Goal: Task Accomplishment & Management: Complete application form

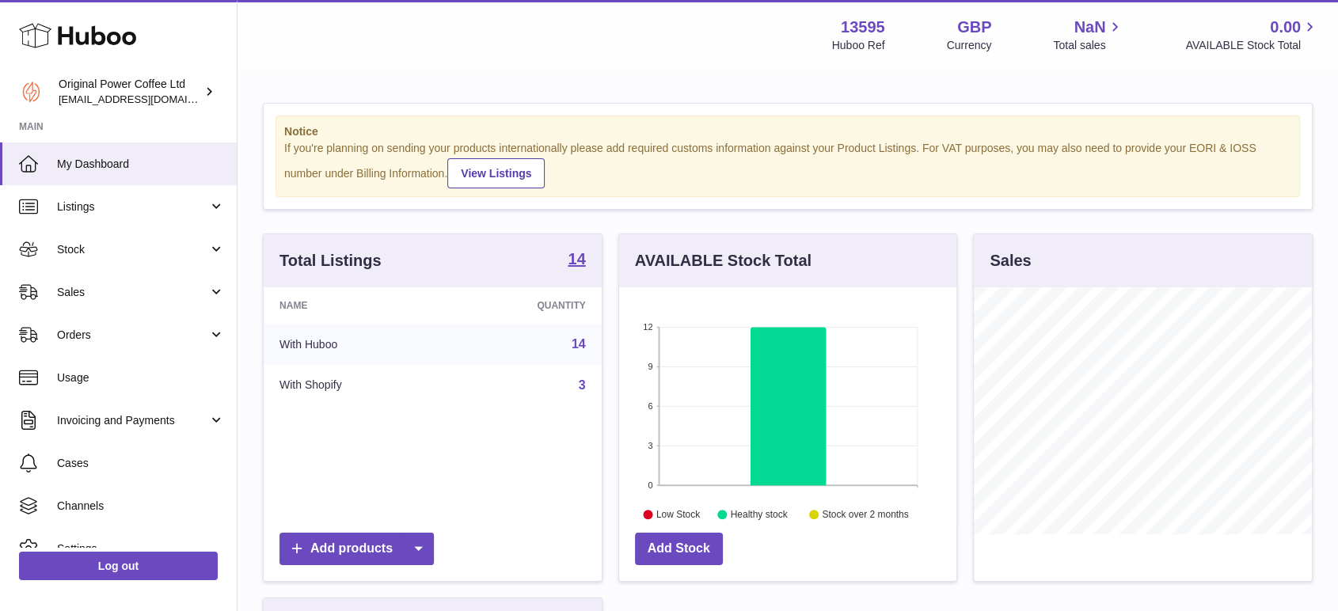
scroll to position [247, 337]
click at [104, 191] on link "Listings" at bounding box center [118, 206] width 237 height 43
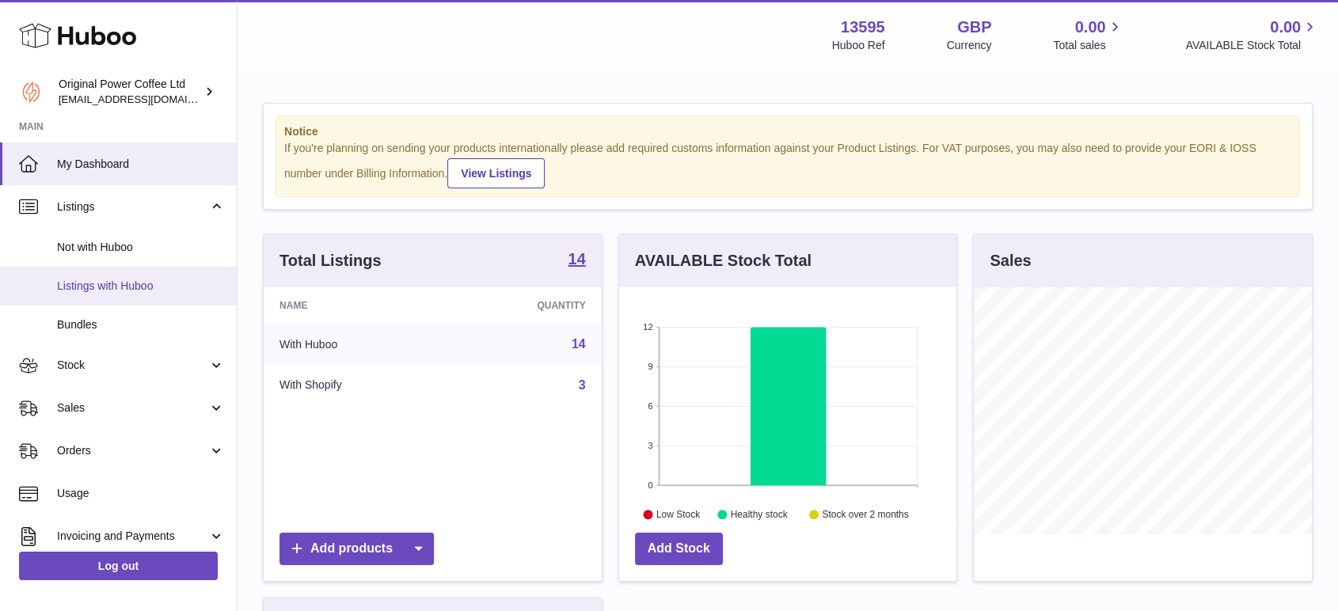
click at [116, 291] on span "Listings with Huboo" at bounding box center [141, 286] width 168 height 15
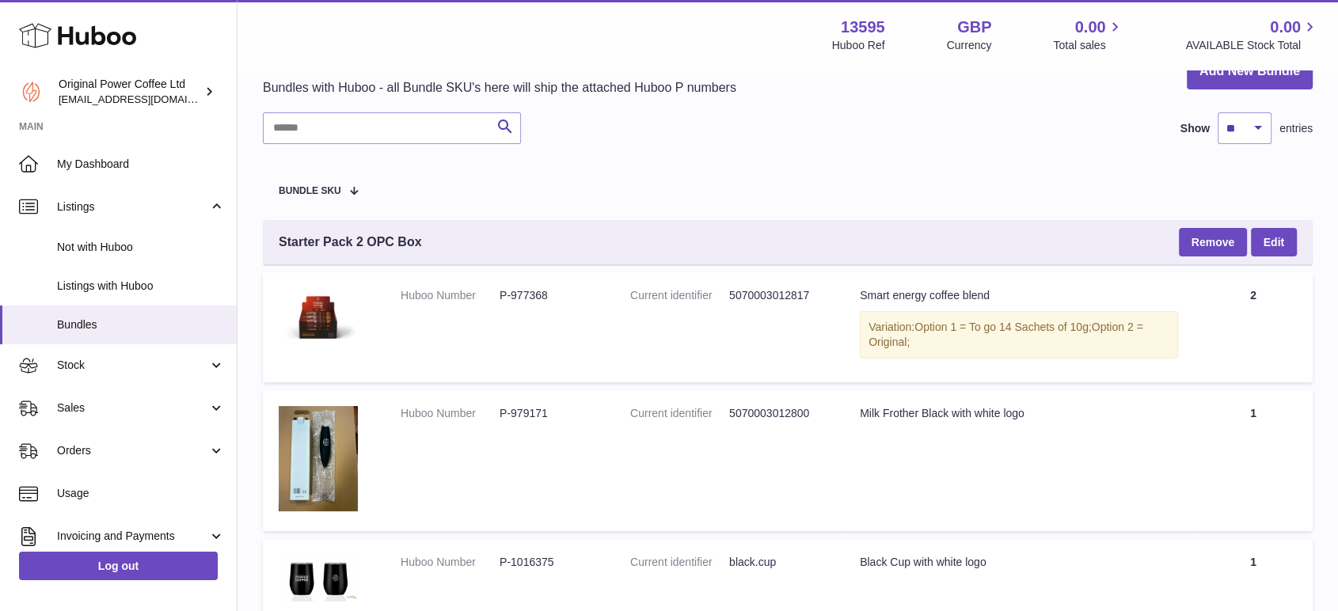
scroll to position [88, 0]
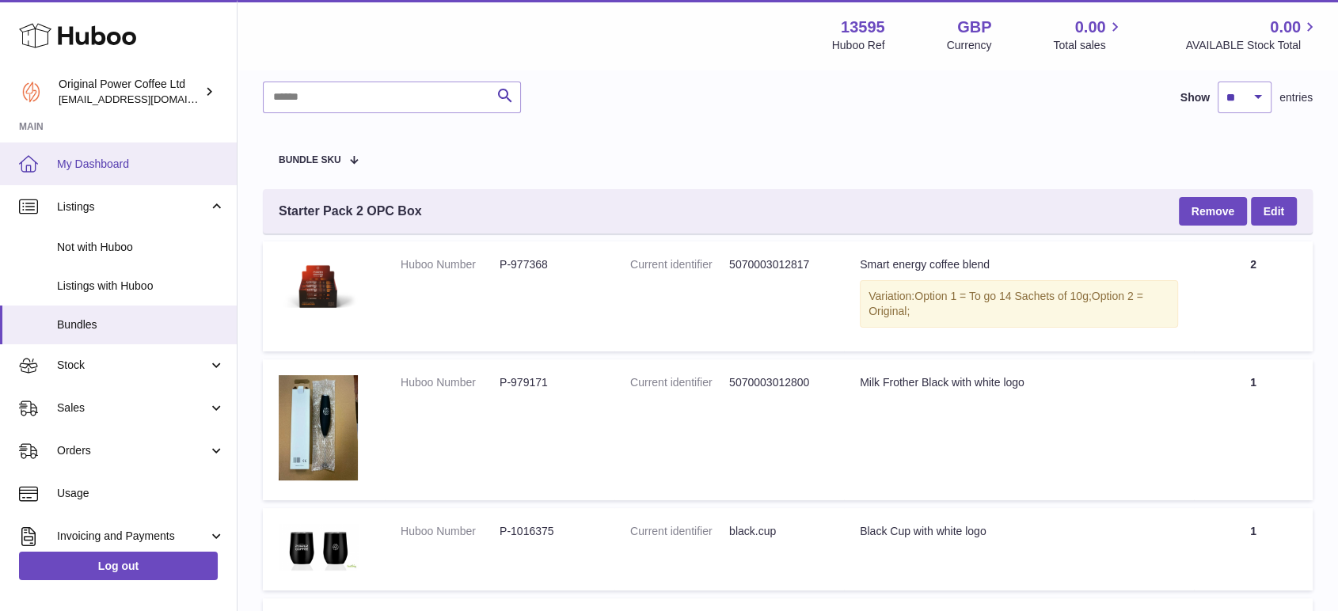
click at [105, 162] on span "My Dashboard" at bounding box center [141, 164] width 168 height 15
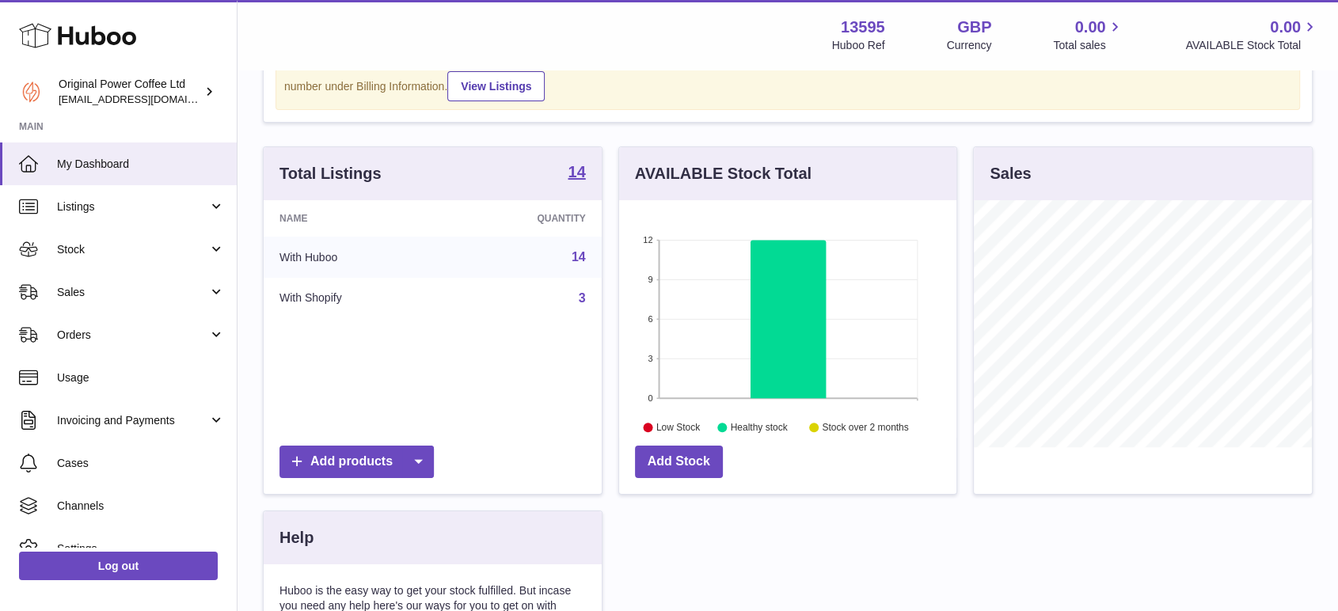
scroll to position [88, 0]
click at [432, 466] on icon at bounding box center [418, 461] width 32 height 32
click at [439, 535] on link "Manual listing" at bounding box center [448, 533] width 120 height 34
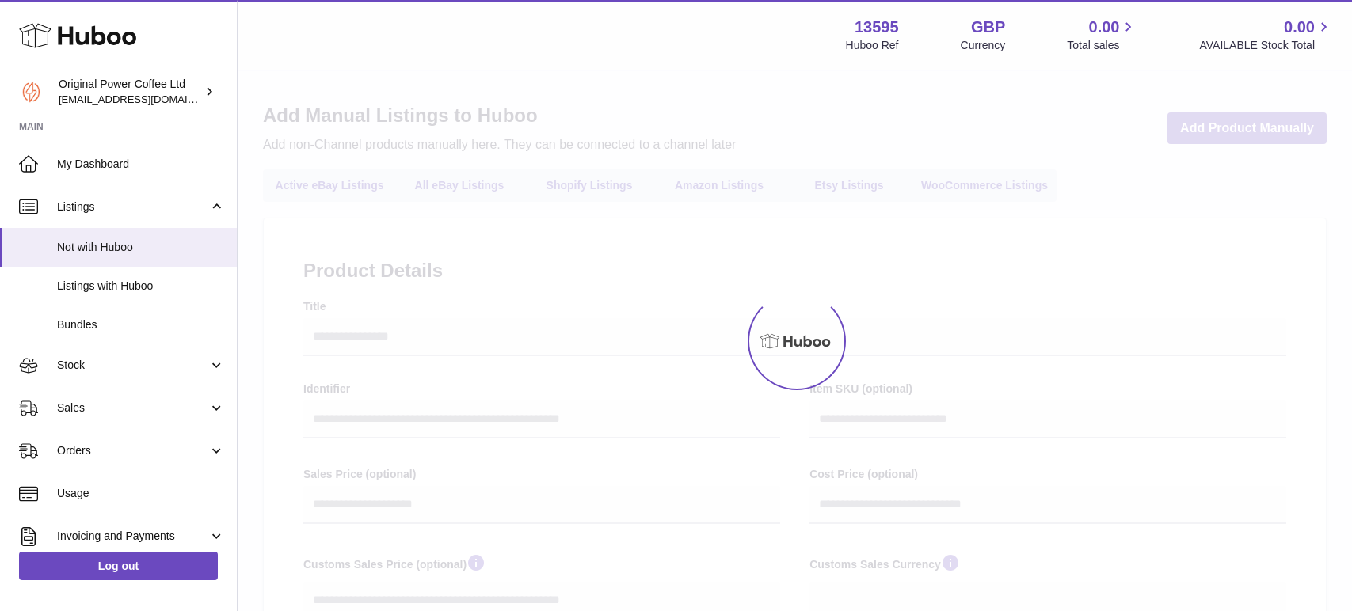
select select
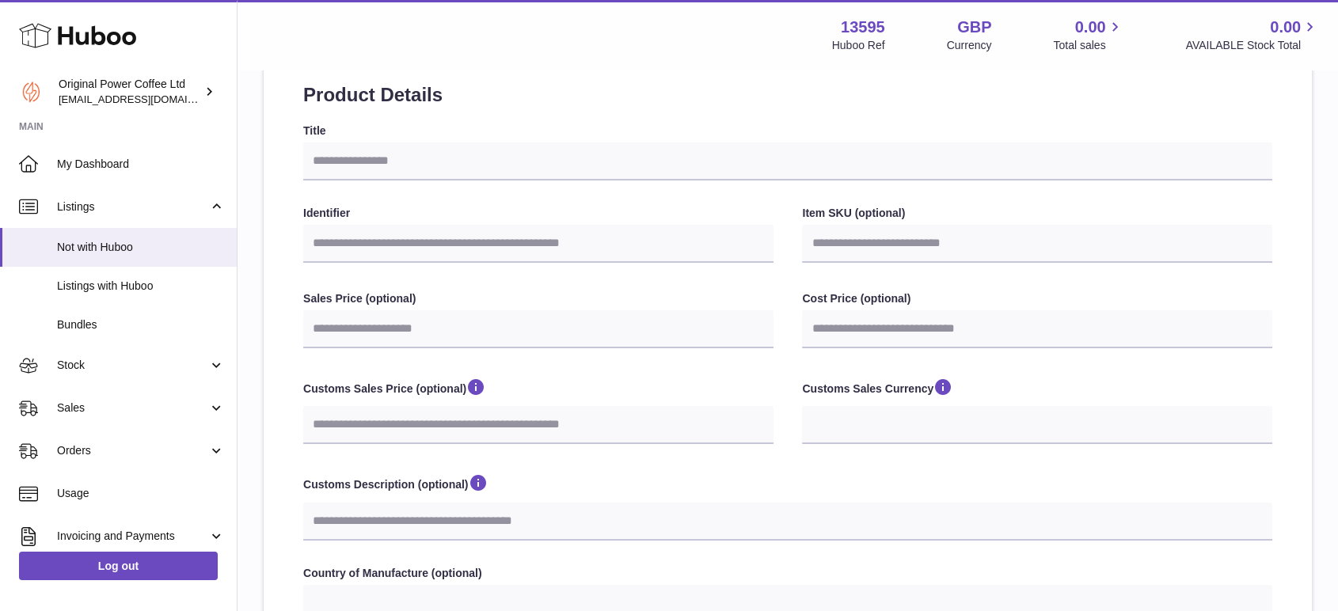
scroll to position [88, 0]
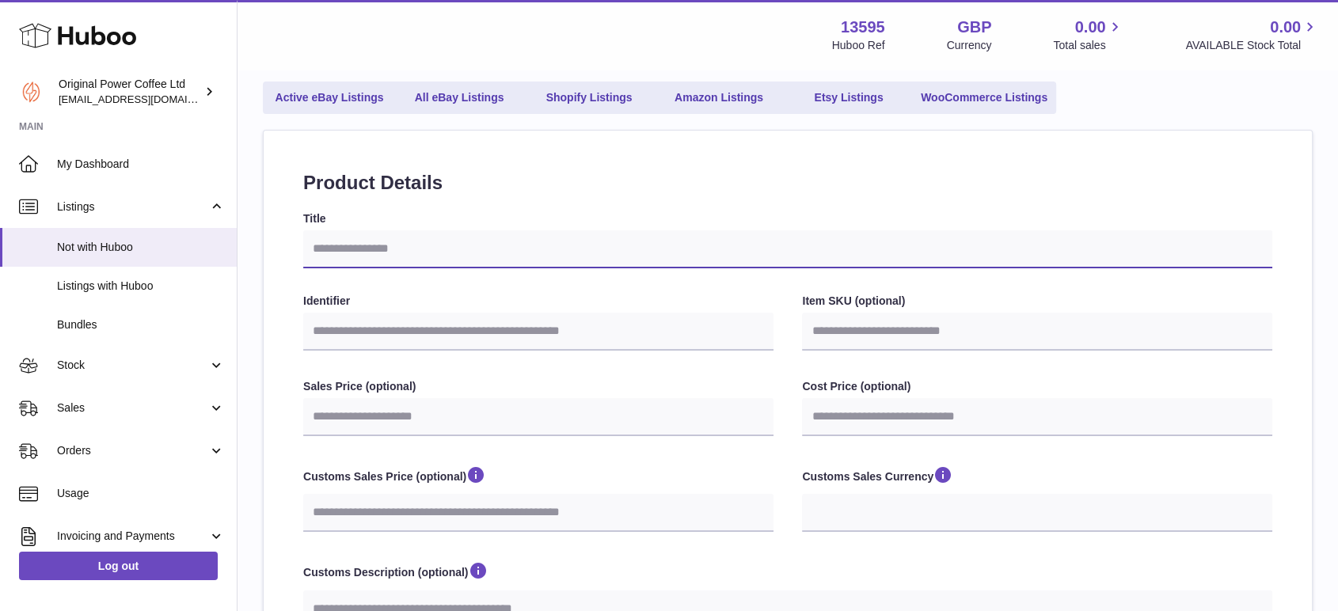
click at [374, 251] on input "Title" at bounding box center [787, 249] width 969 height 38
click at [348, 257] on input "Title" at bounding box center [787, 249] width 969 height 38
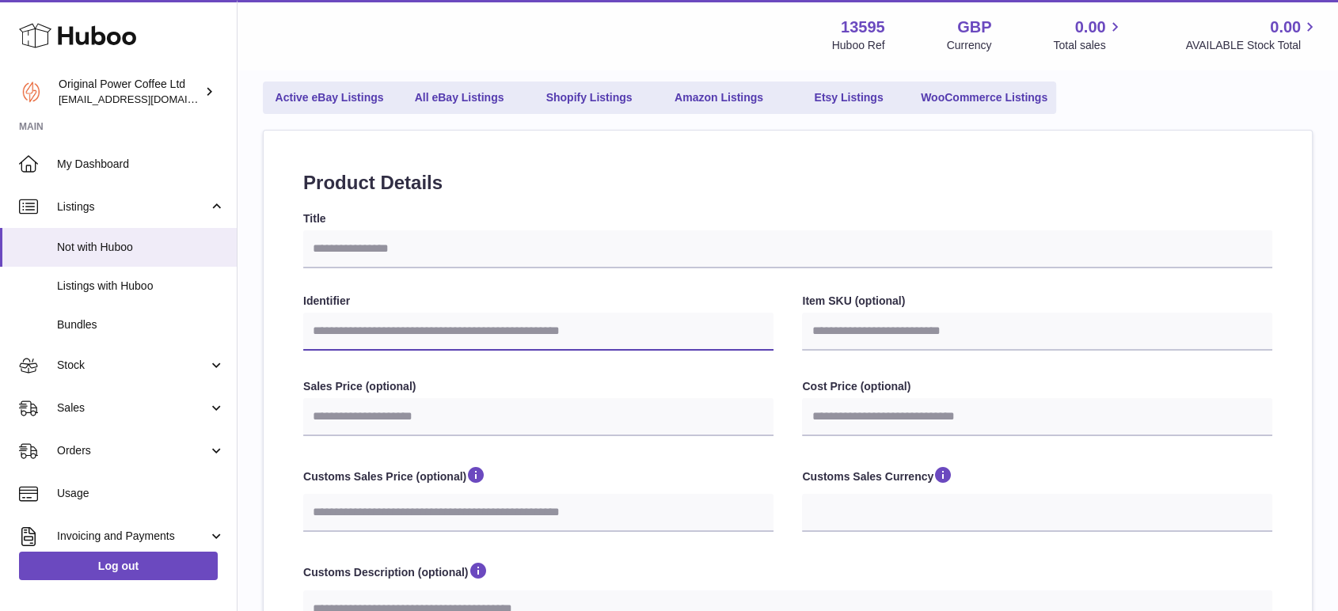
drag, startPoint x: 397, startPoint y: 255, endPoint x: 337, endPoint y: 339, distance: 102.8
click at [337, 339] on input "Identifier" at bounding box center [538, 332] width 470 height 38
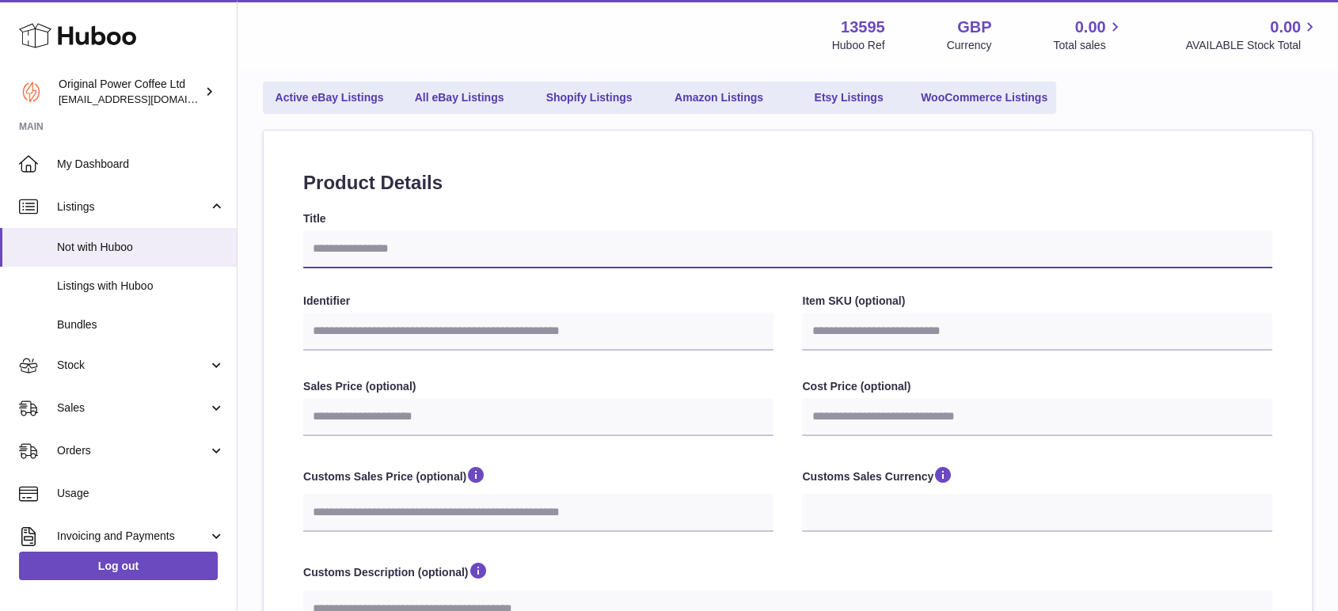
click at [399, 247] on input "Title" at bounding box center [787, 249] width 969 height 38
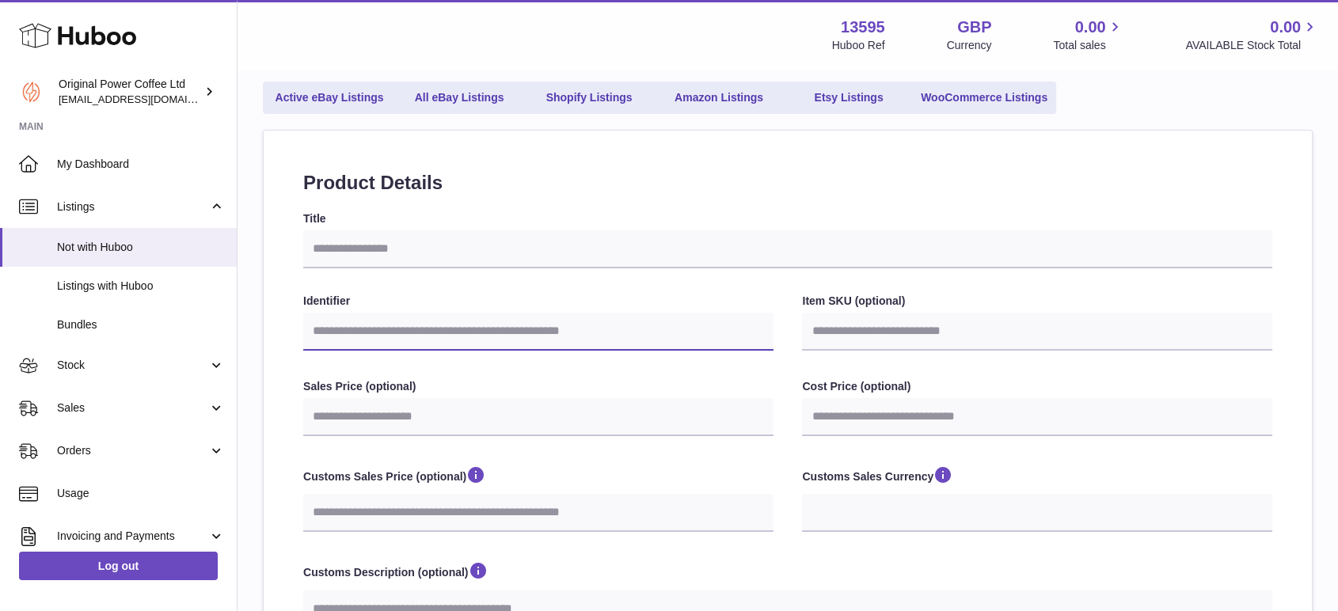
click at [394, 314] on input "Identifier" at bounding box center [538, 332] width 470 height 38
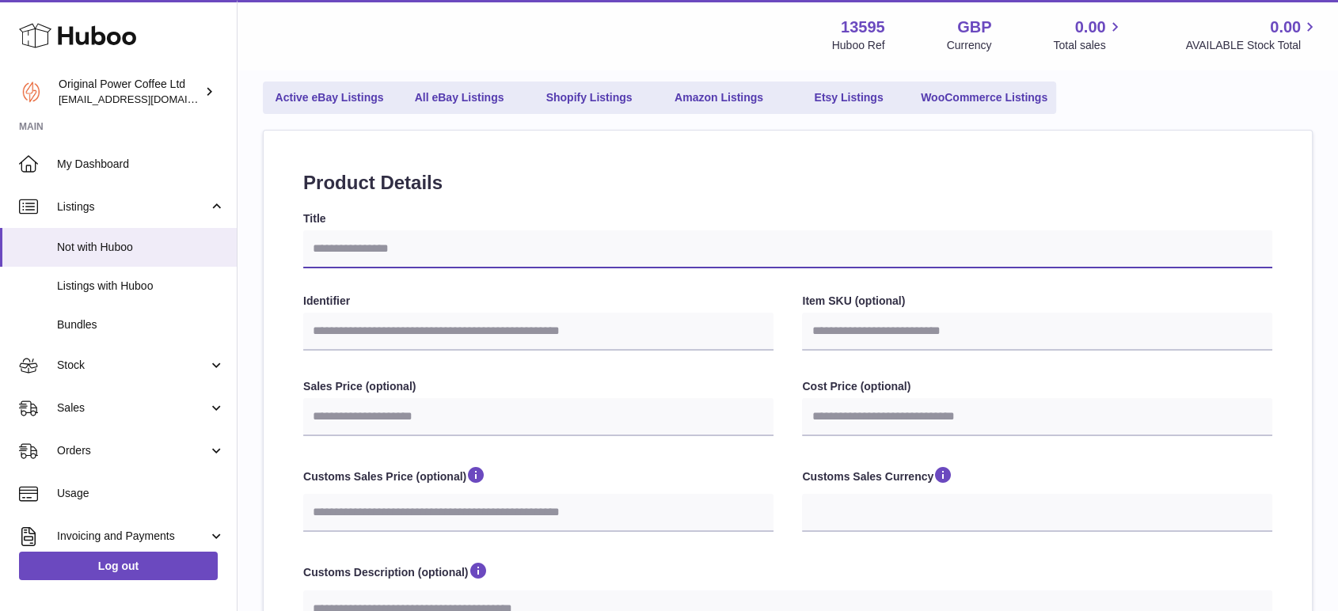
click at [391, 263] on input "Title" at bounding box center [787, 249] width 969 height 38
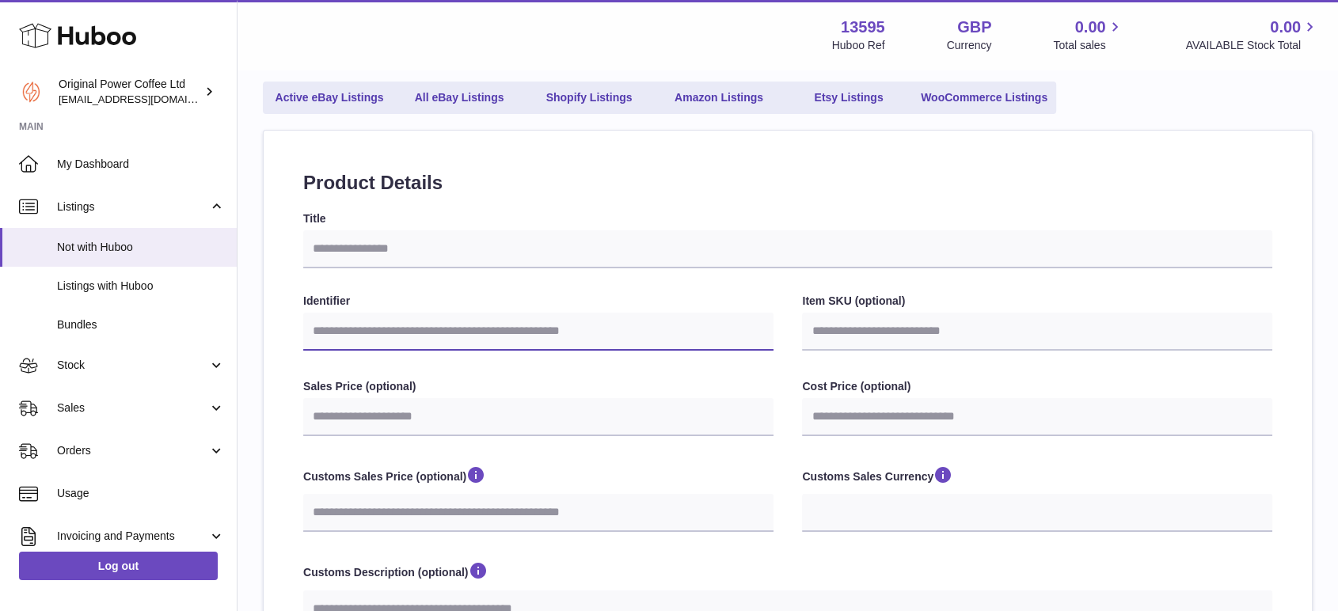
click at [403, 331] on input "Identifier" at bounding box center [538, 332] width 470 height 38
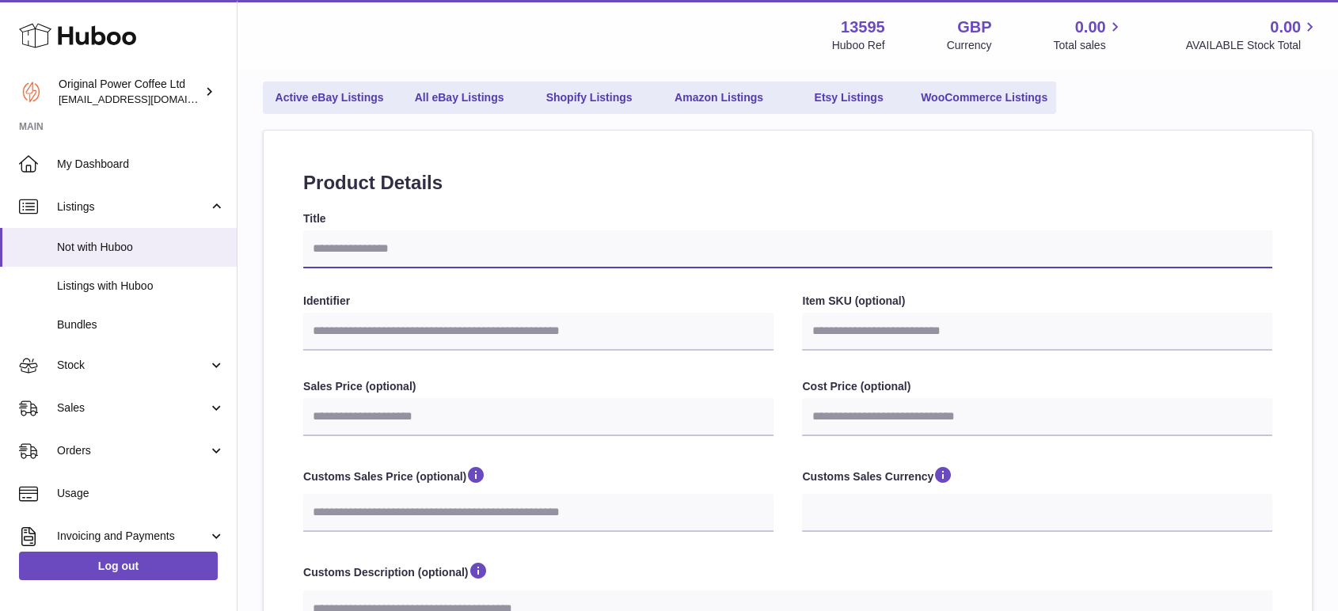
click at [405, 264] on input "Title" at bounding box center [787, 249] width 969 height 38
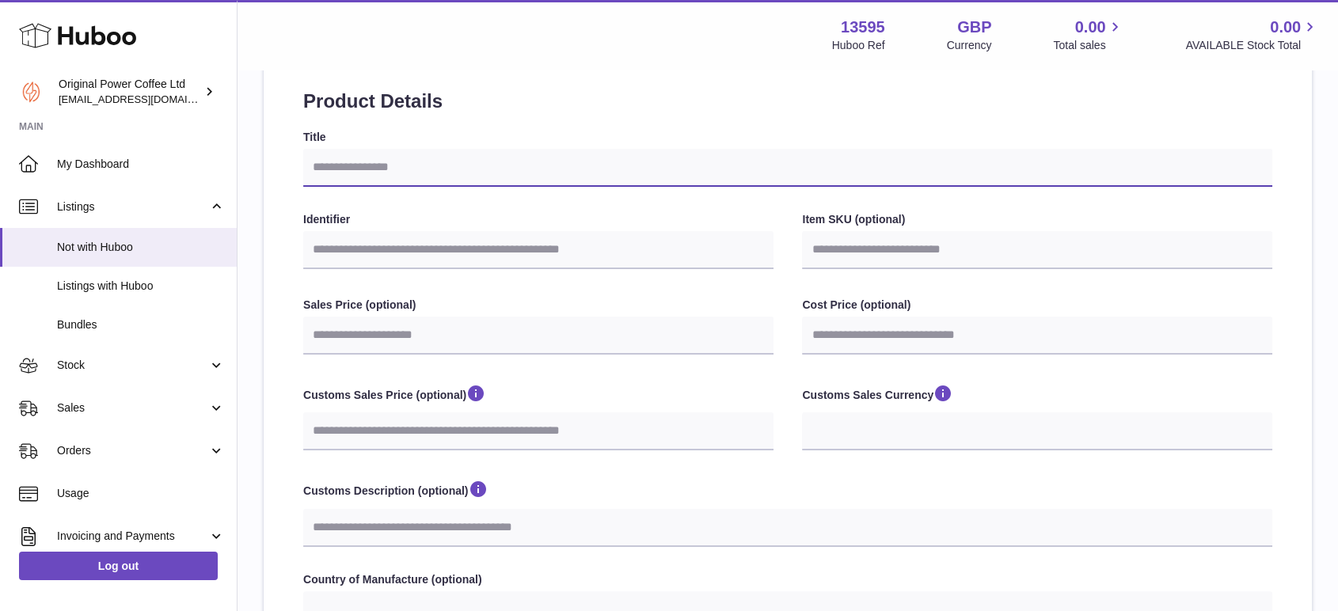
scroll to position [107, 0]
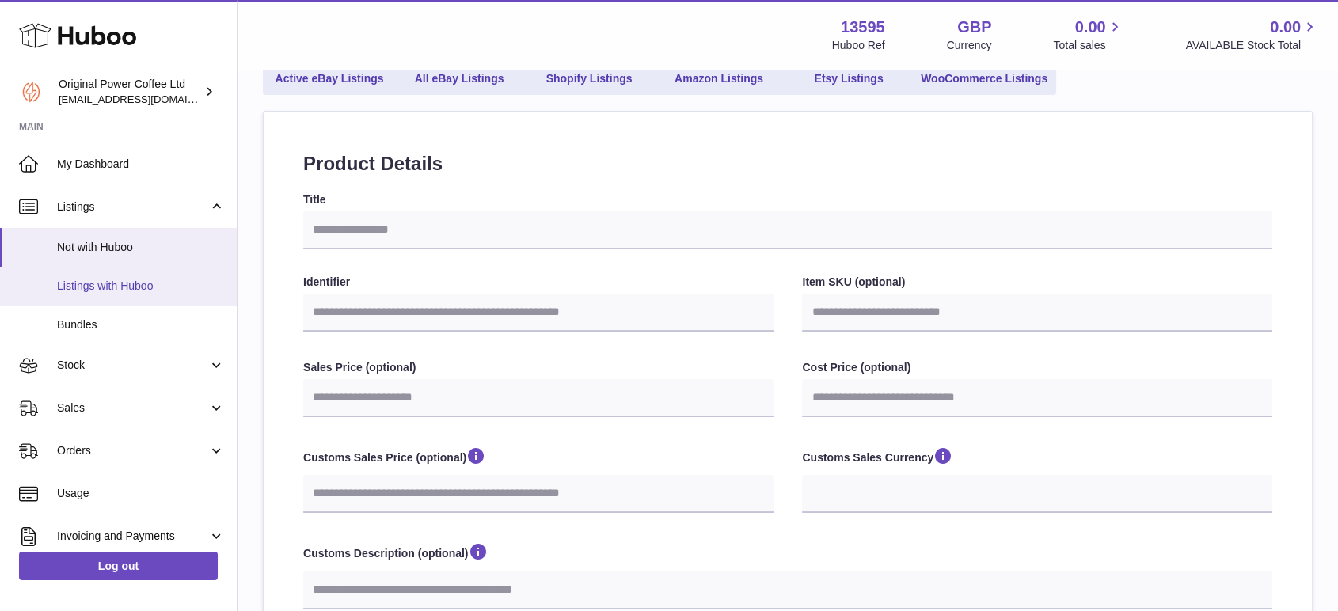
click at [114, 277] on link "Listings with Huboo" at bounding box center [118, 286] width 237 height 39
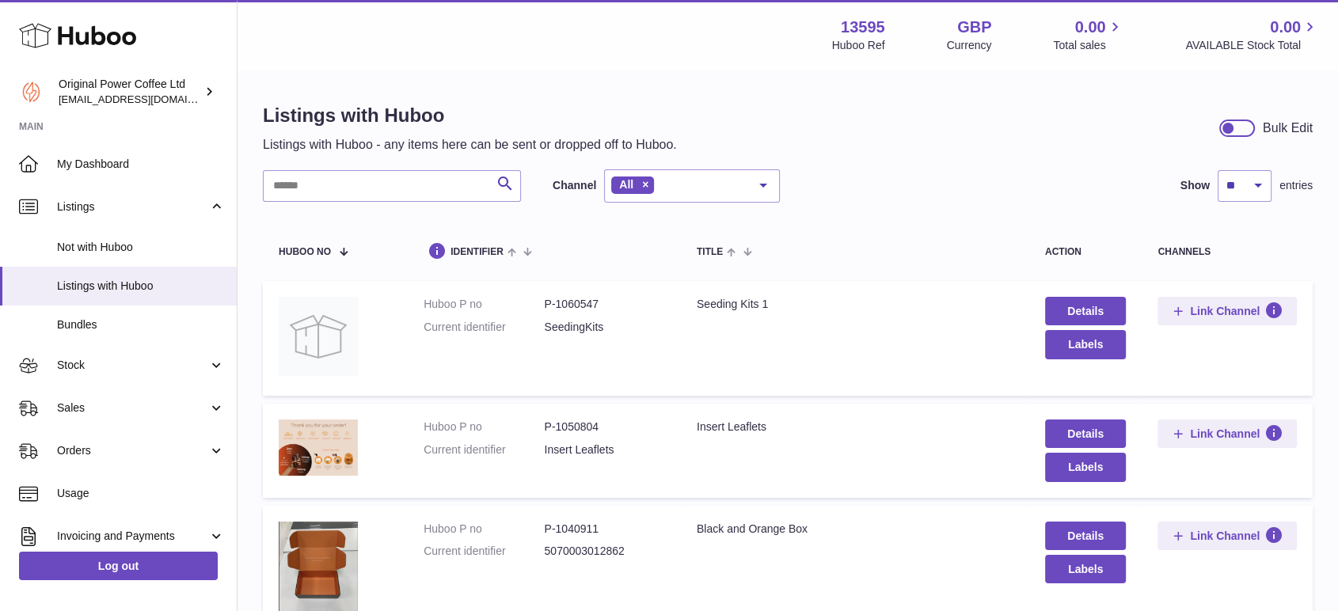
click at [567, 303] on dd "P-1060547" at bounding box center [604, 304] width 120 height 15
copy dd "1060547"
click at [108, 369] on span "Stock" at bounding box center [132, 365] width 151 height 15
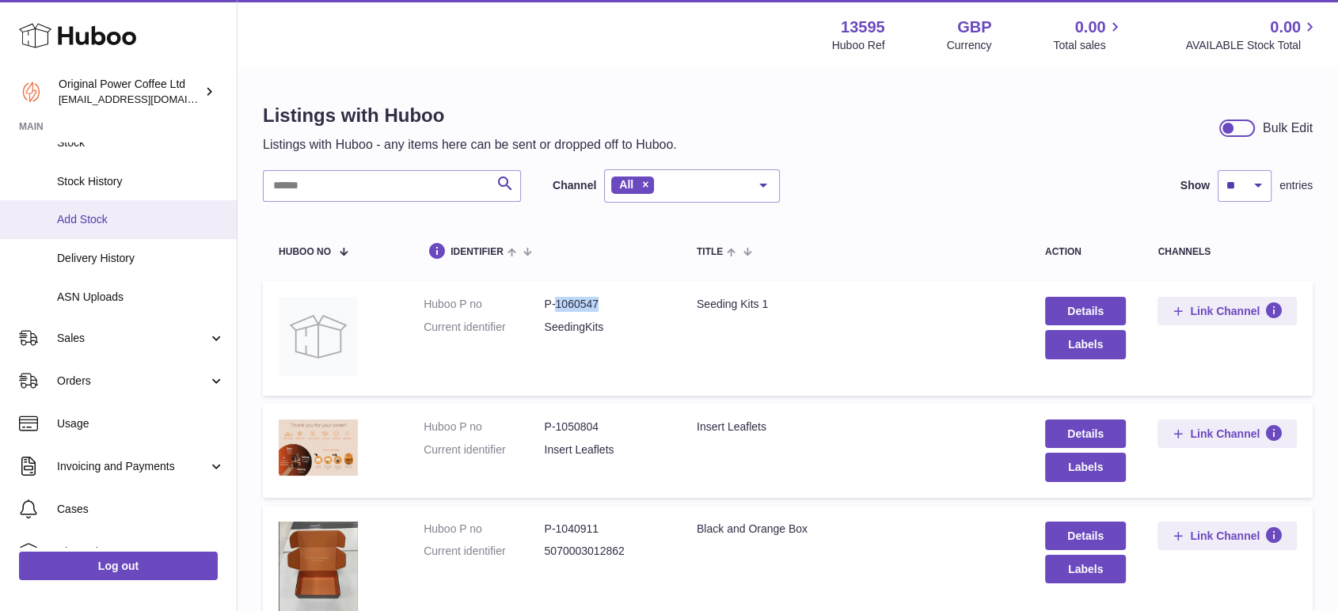
scroll to position [176, 0]
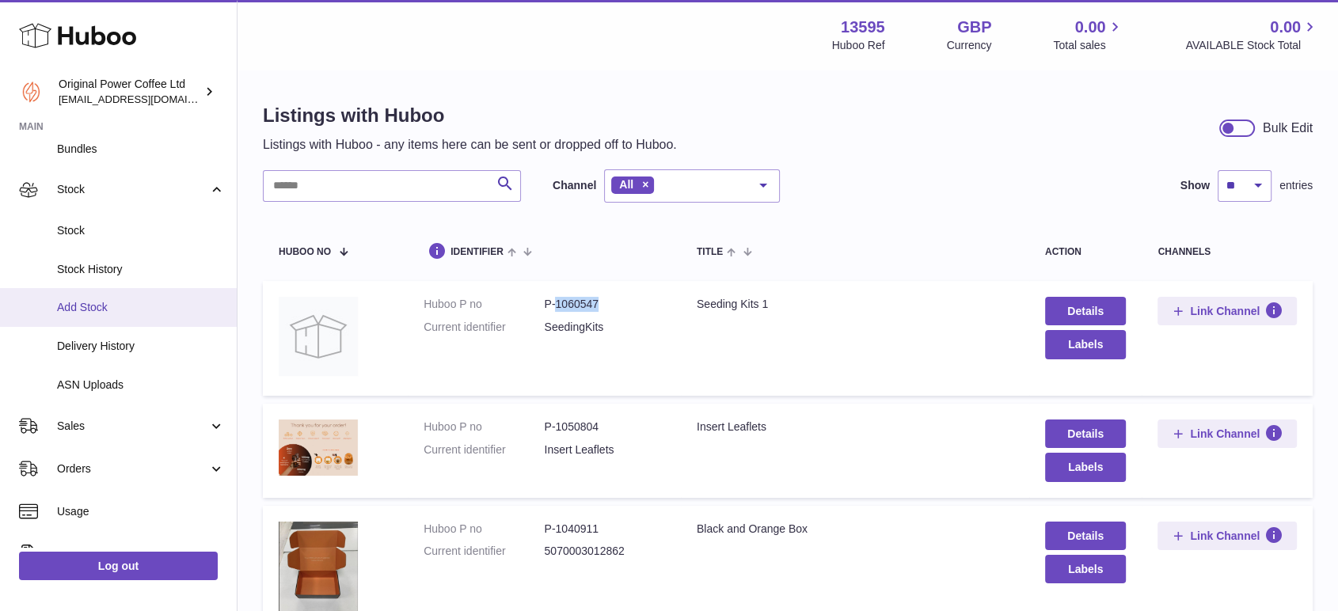
click at [138, 316] on link "Add Stock" at bounding box center [118, 307] width 237 height 39
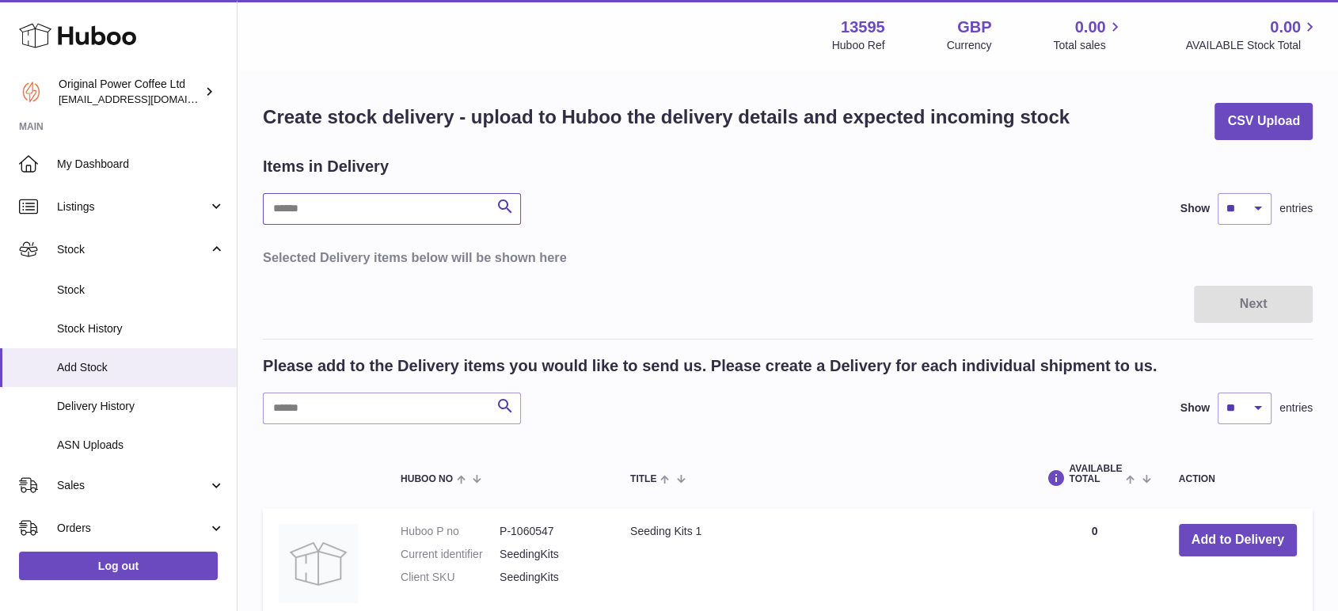
click at [323, 214] on input "text" at bounding box center [392, 209] width 258 height 32
paste input "*******"
type input "*******"
click at [341, 417] on input "text" at bounding box center [392, 409] width 258 height 32
paste input "*******"
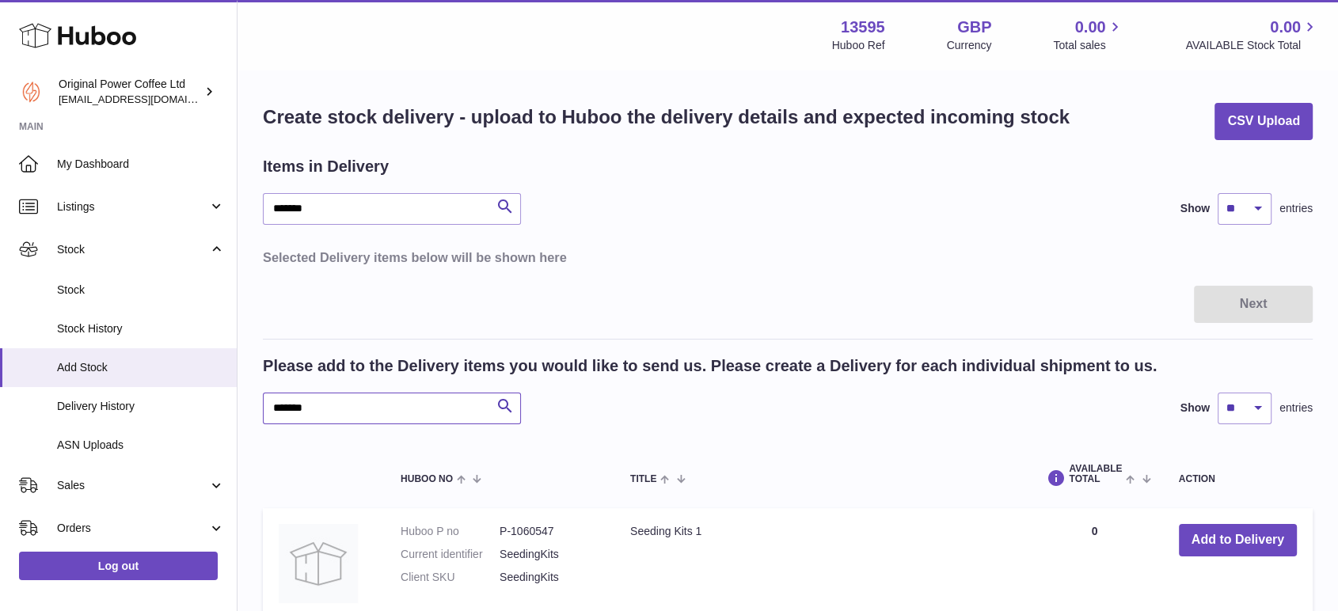
type input "*******"
click at [1235, 528] on button "Add to Delivery" at bounding box center [1238, 540] width 118 height 32
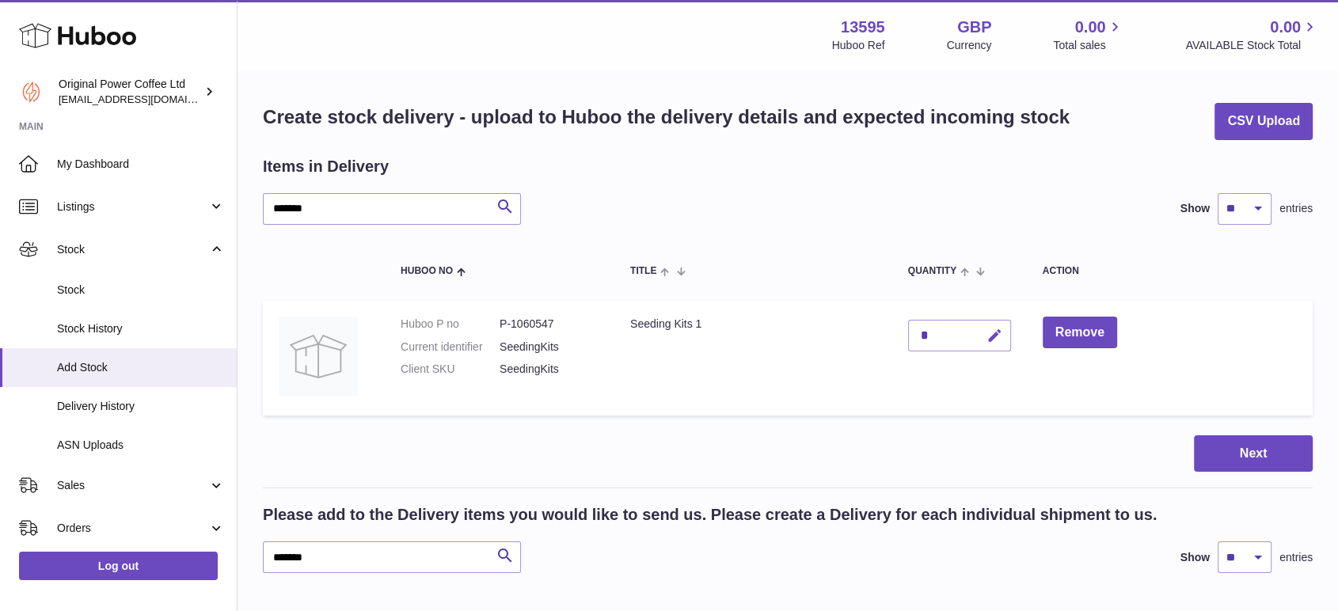
click at [995, 335] on icon "button" at bounding box center [995, 336] width 17 height 17
type input "**"
click at [978, 323] on button "submit" at bounding box center [993, 335] width 30 height 25
click at [1250, 448] on button "Next" at bounding box center [1253, 454] width 119 height 37
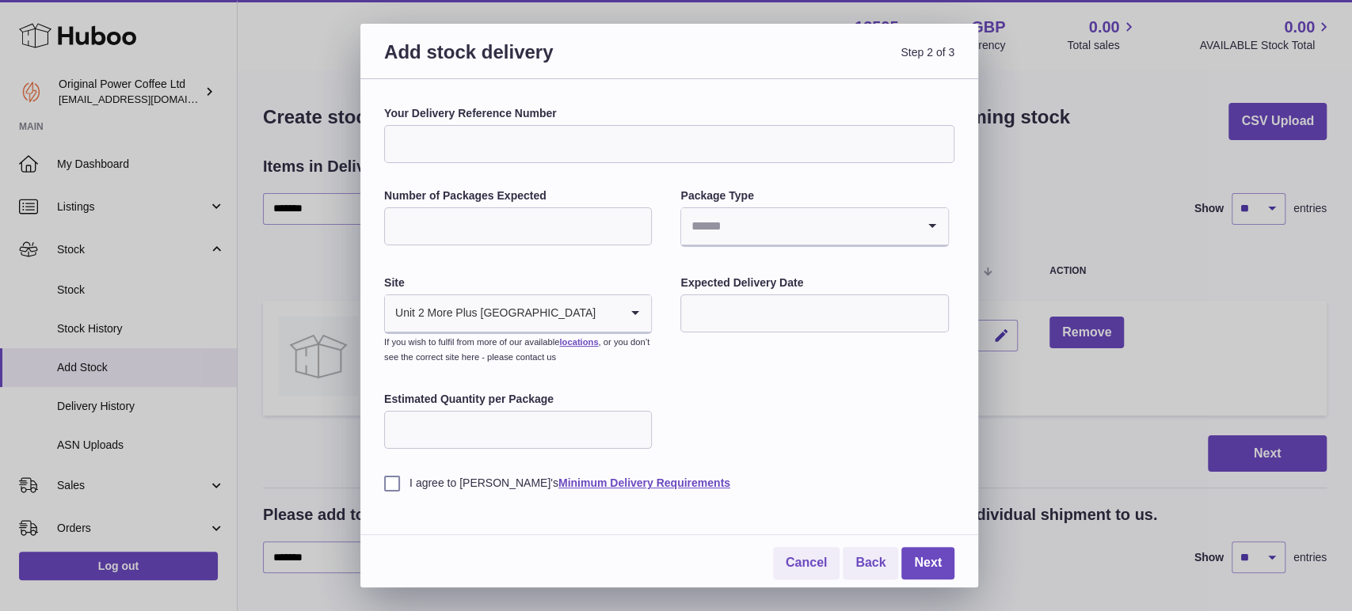
click at [513, 133] on input "Your Delivery Reference Number" at bounding box center [669, 144] width 570 height 38
type input "**********"
click at [576, 216] on input "Number of Packages Expected" at bounding box center [518, 226] width 268 height 38
type input "*"
click at [751, 226] on input "Search for option" at bounding box center [798, 226] width 234 height 36
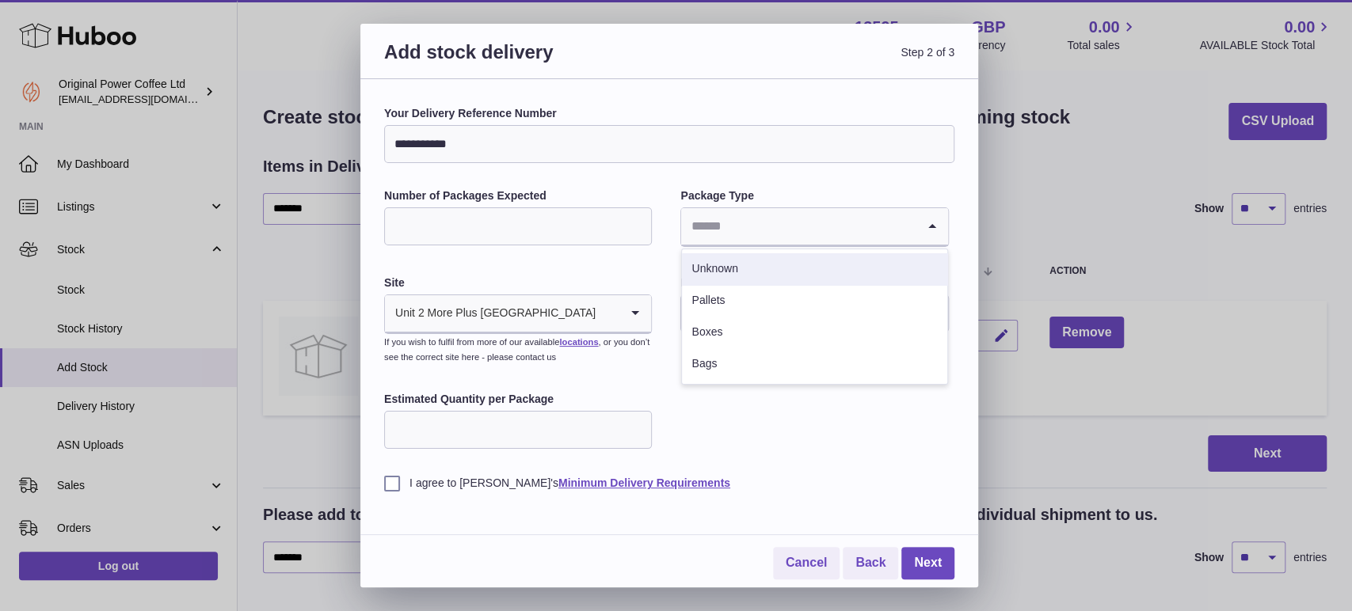
drag, startPoint x: 759, startPoint y: 270, endPoint x: 747, endPoint y: 290, distance: 23.1
click at [759, 271] on li "Unknown" at bounding box center [814, 269] width 264 height 32
drag, startPoint x: 533, startPoint y: 447, endPoint x: 532, endPoint y: 435, distance: 11.9
click at [532, 447] on input "Estimated Quantity per Package" at bounding box center [518, 430] width 268 height 38
type input "*"
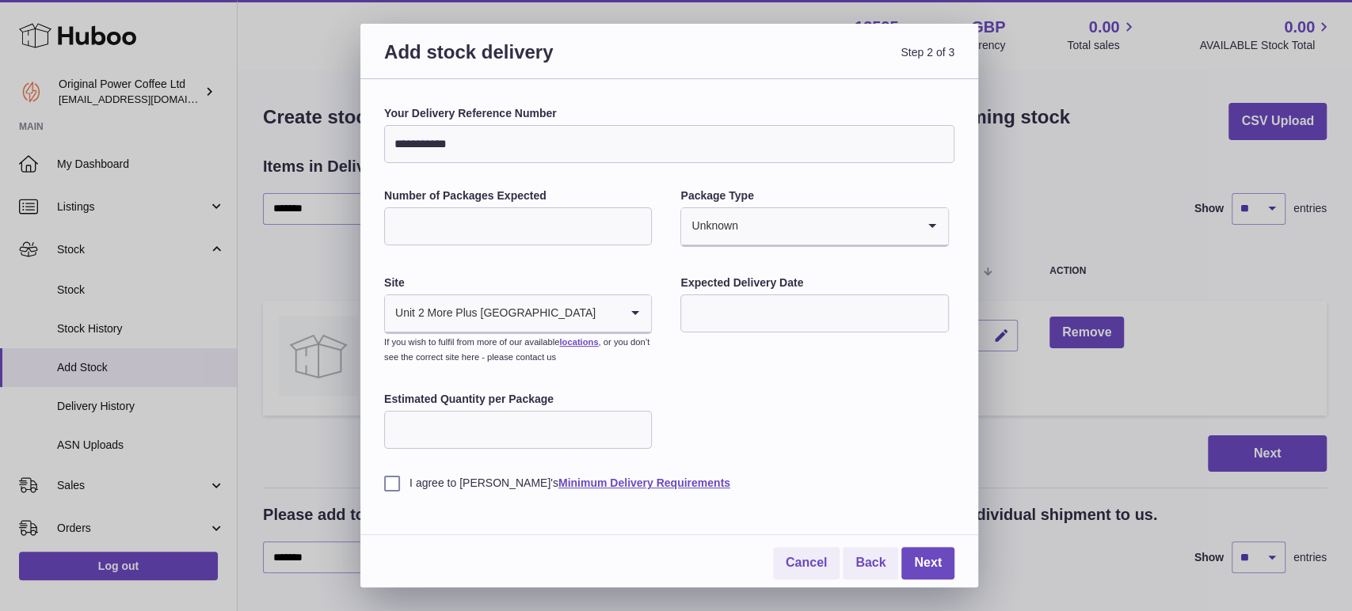
click at [733, 271] on div "**********" at bounding box center [669, 298] width 570 height 385
click at [753, 318] on input "text" at bounding box center [814, 314] width 268 height 38
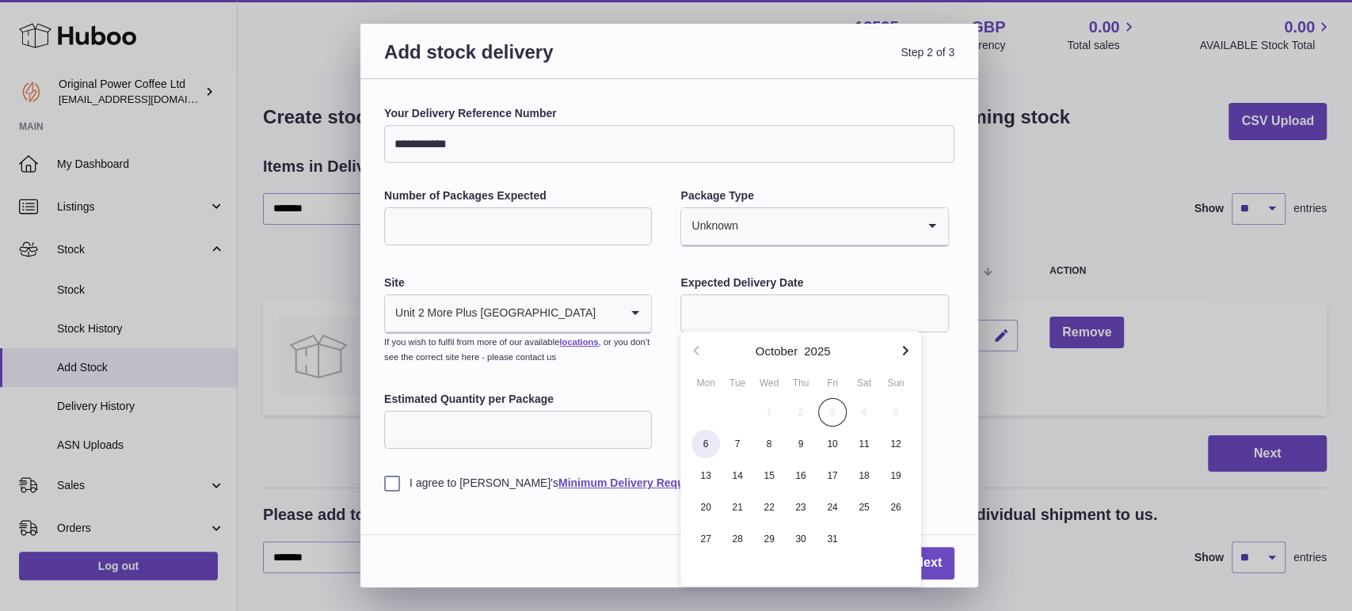
click at [711, 452] on span "6" at bounding box center [705, 444] width 29 height 29
type input "**********"
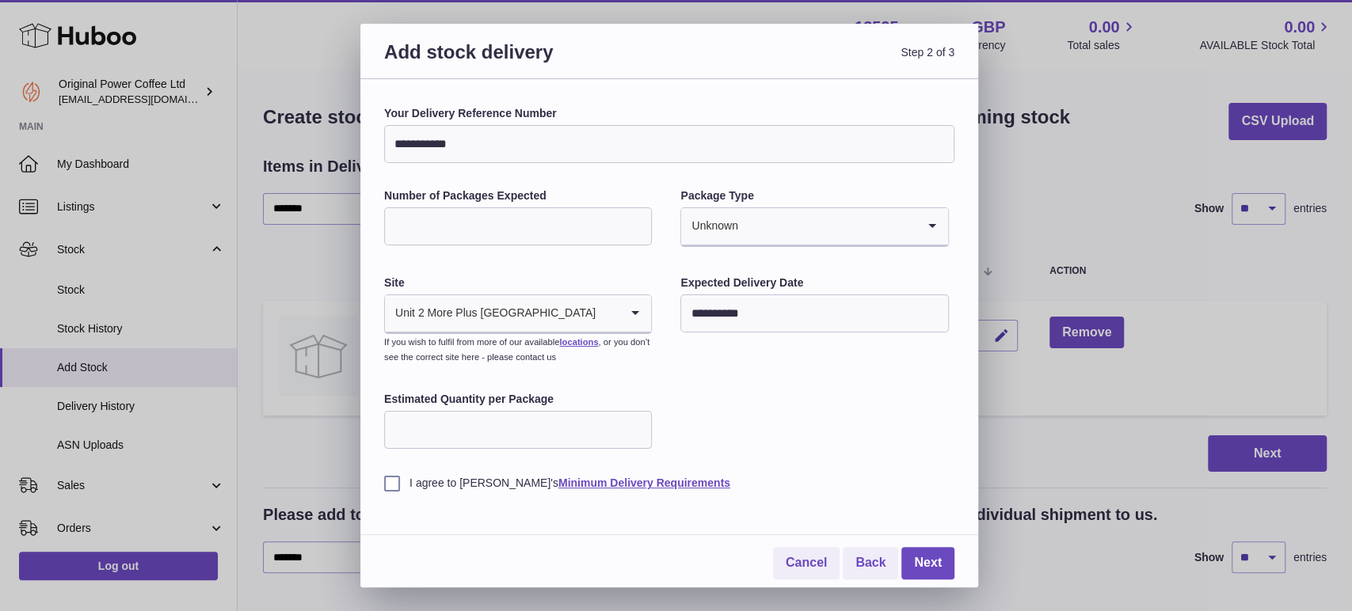
drag, startPoint x: 390, startPoint y: 486, endPoint x: 505, endPoint y: 443, distance: 122.8
click at [391, 486] on label "I agree to Huboo's Minimum Delivery Requirements" at bounding box center [669, 483] width 570 height 15
click at [939, 563] on link "Next" at bounding box center [927, 563] width 53 height 32
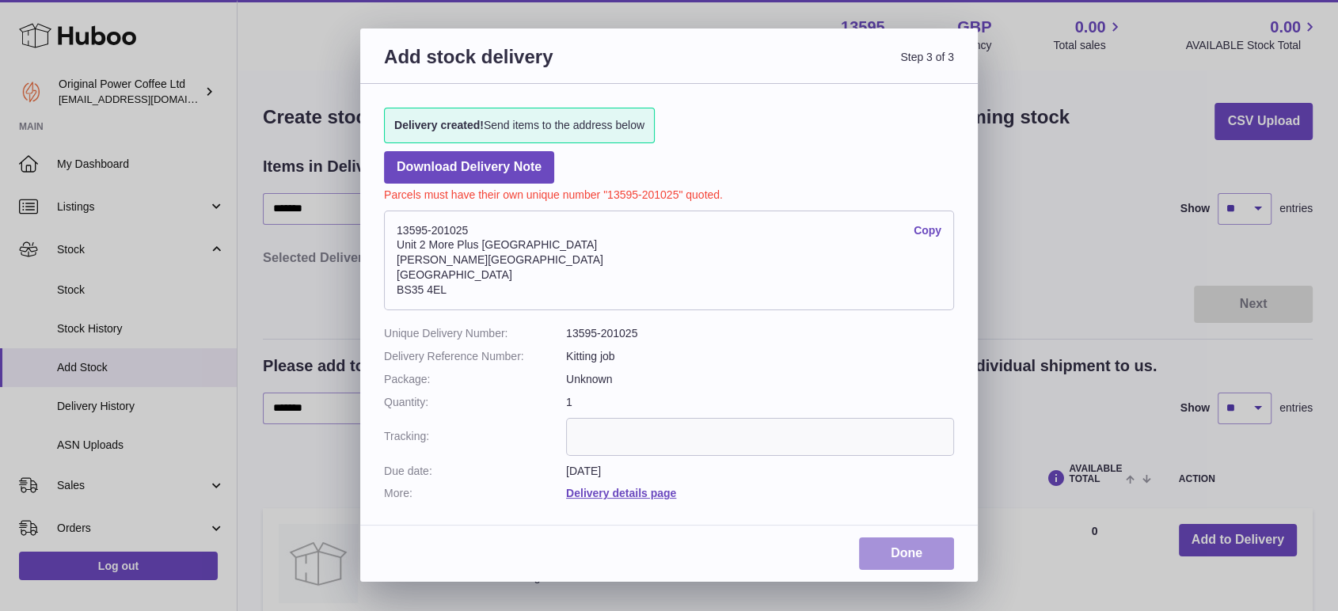
click at [915, 559] on link "Done" at bounding box center [906, 554] width 95 height 32
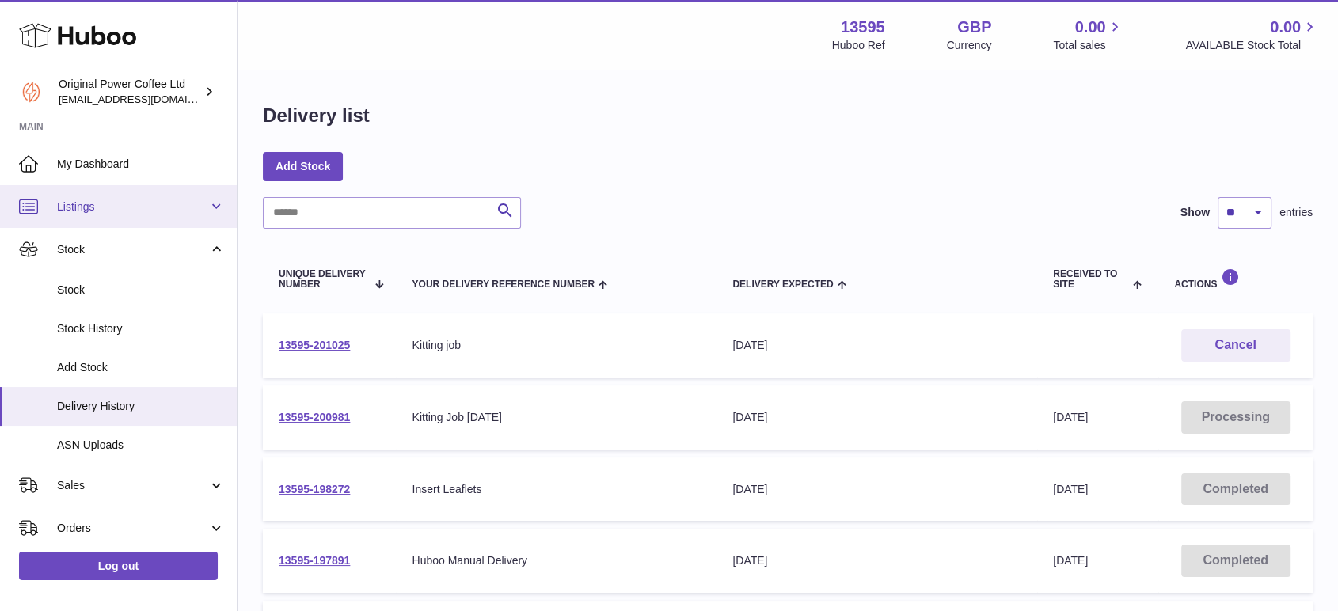
click at [97, 216] on link "Listings" at bounding box center [118, 206] width 237 height 43
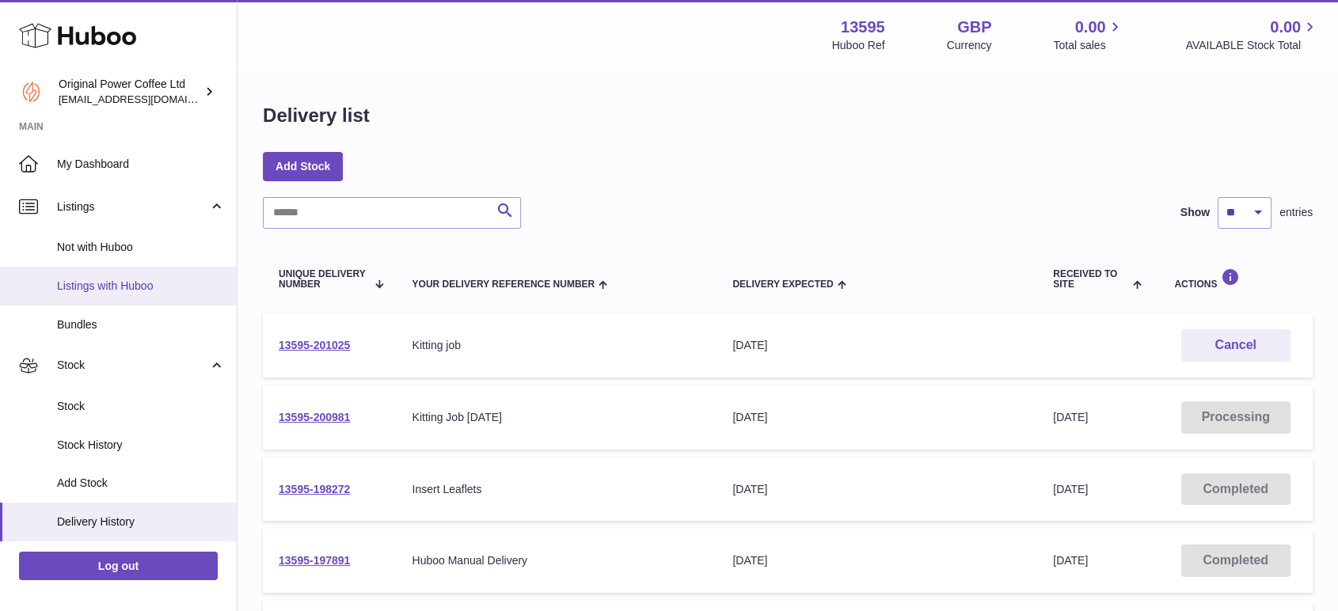
click at [57, 291] on span "Listings with Huboo" at bounding box center [141, 286] width 168 height 15
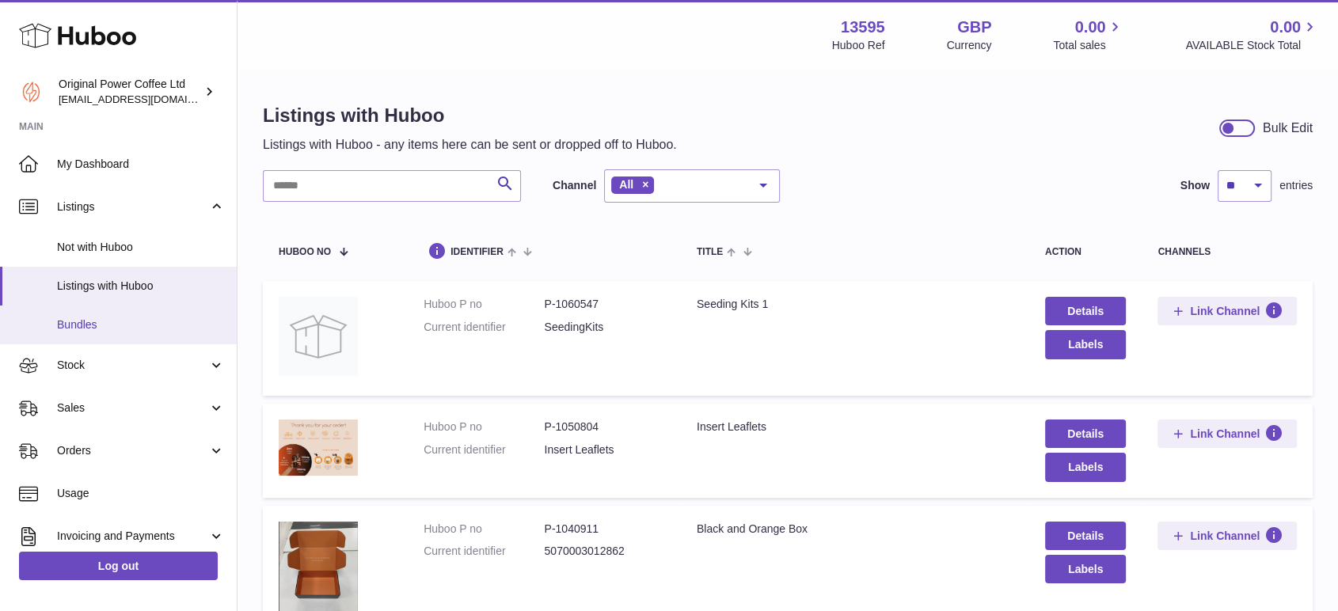
click at [126, 306] on link "Bundles" at bounding box center [118, 325] width 237 height 39
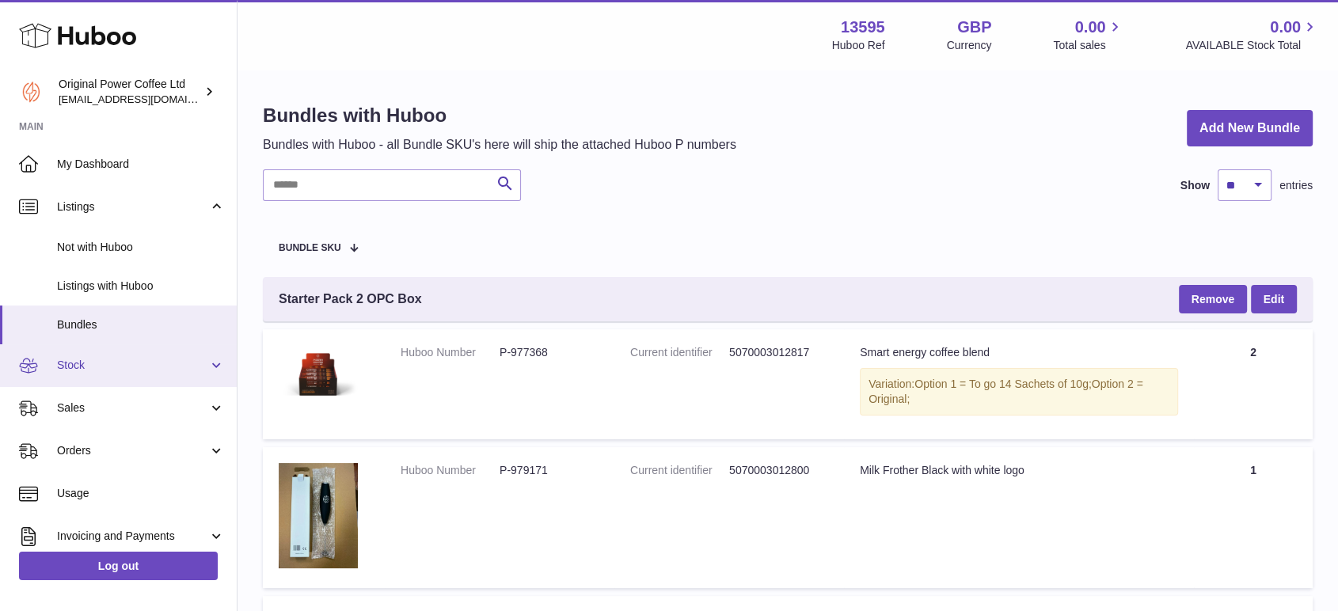
click at [88, 371] on span "Stock" at bounding box center [132, 365] width 151 height 15
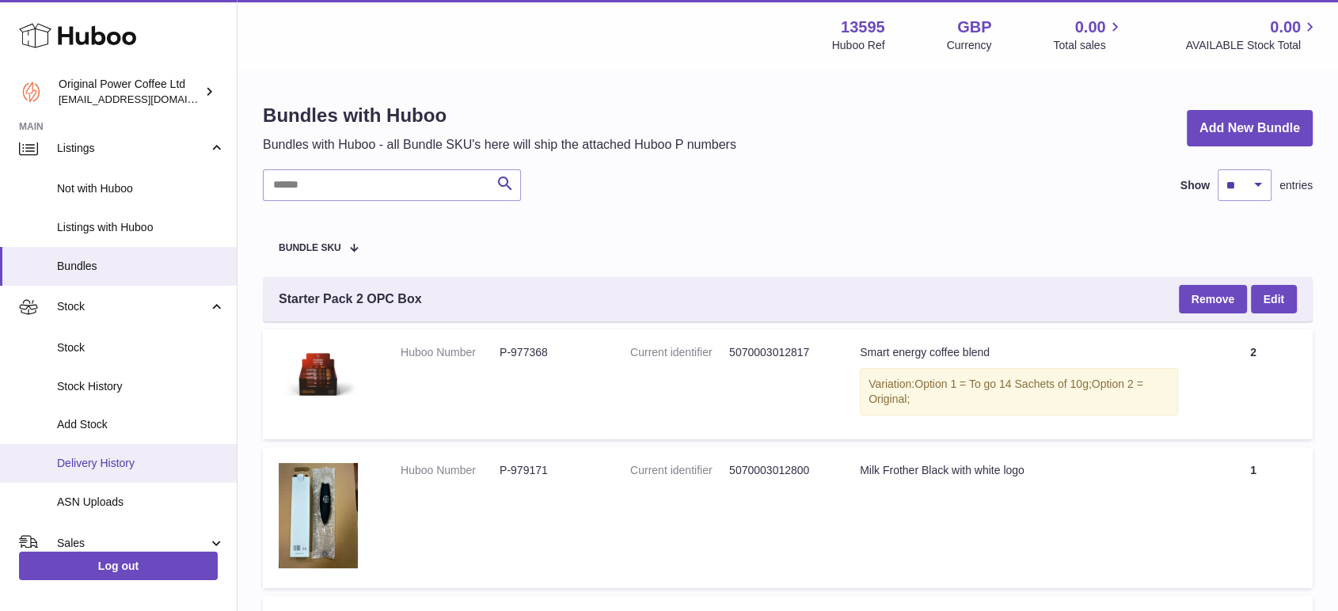
scroll to position [88, 0]
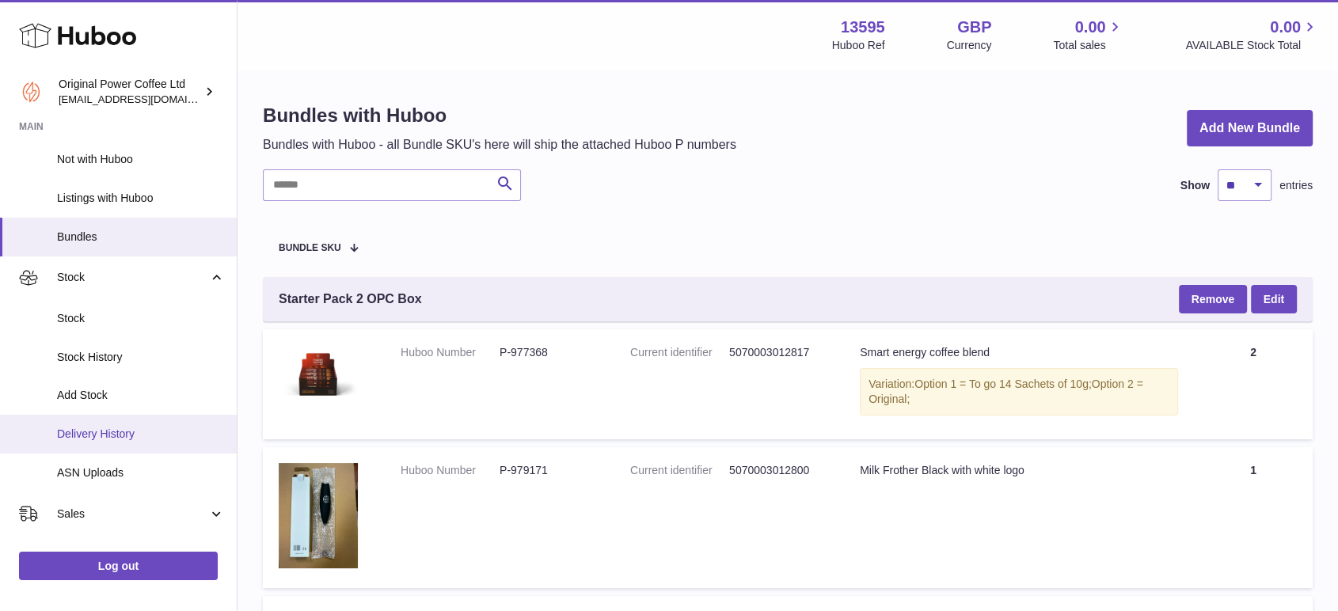
click at [120, 429] on span "Delivery History" at bounding box center [141, 434] width 168 height 15
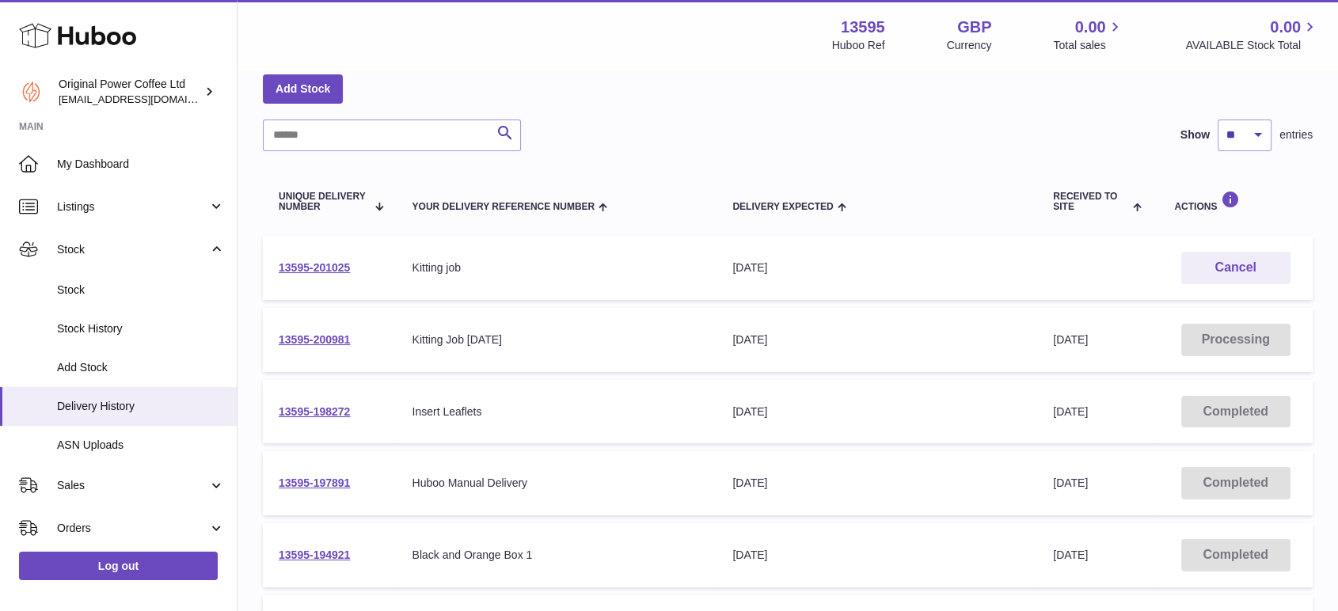
scroll to position [88, 0]
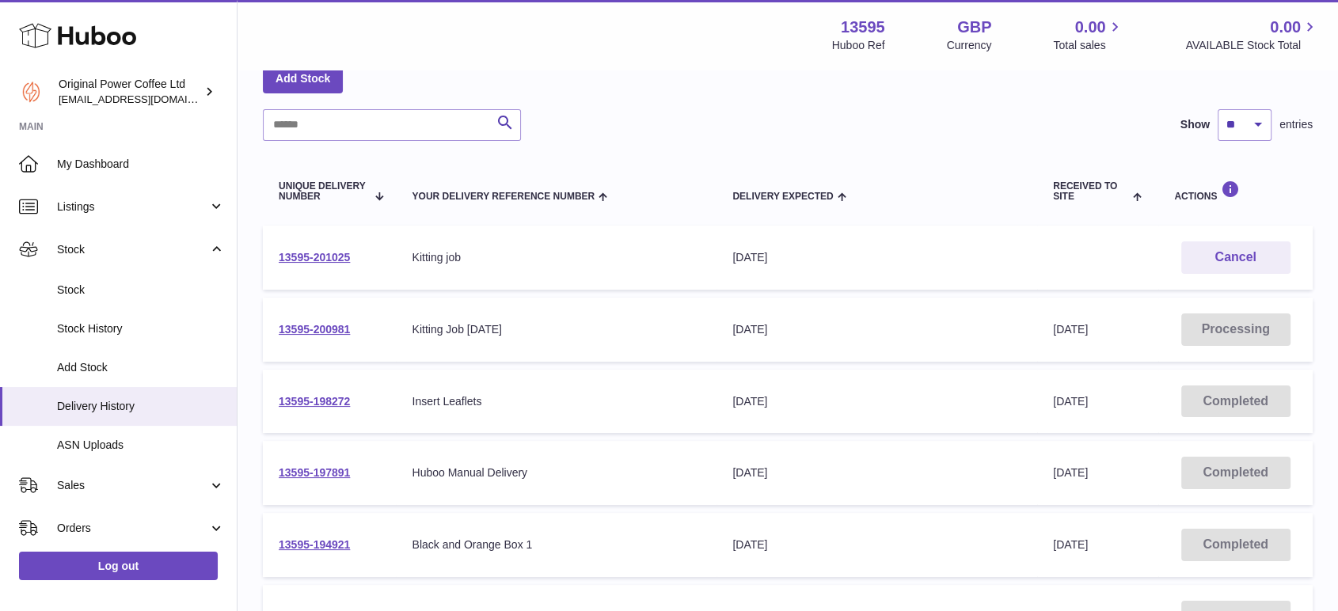
drag, startPoint x: 386, startPoint y: 252, endPoint x: 280, endPoint y: 264, distance: 106.9
click at [280, 264] on td "13595-201025" at bounding box center [329, 258] width 133 height 64
copy link "13595-201025"
click at [1171, 21] on div "13595 Huboo Ref GBP Currency 0.00 Total sales 0.00 AVAILABLE Stock Total" at bounding box center [1075, 35] width 487 height 36
